Goal: Ask a question

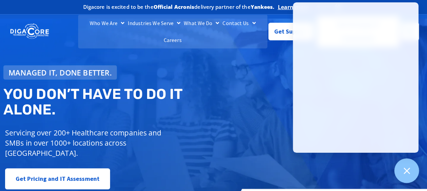
click at [409, 170] on icon at bounding box center [406, 171] width 9 height 9
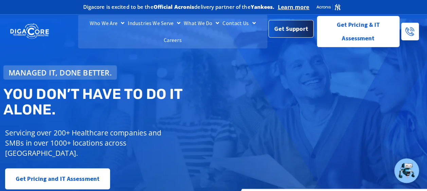
click at [289, 35] on link "Get Support" at bounding box center [290, 29] width 45 height 18
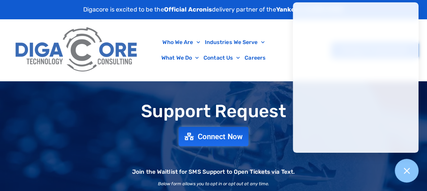
click at [227, 135] on span "Connect Now" at bounding box center [219, 136] width 45 height 7
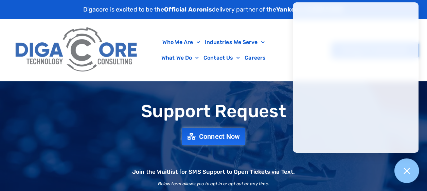
click at [408, 168] on icon at bounding box center [406, 171] width 9 height 9
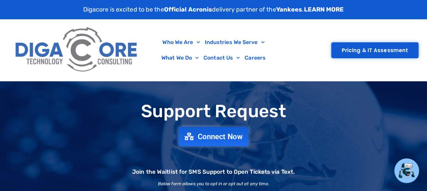
click at [231, 136] on span "Connect Now" at bounding box center [219, 136] width 45 height 7
